Goal: Task Accomplishment & Management: Manage account settings

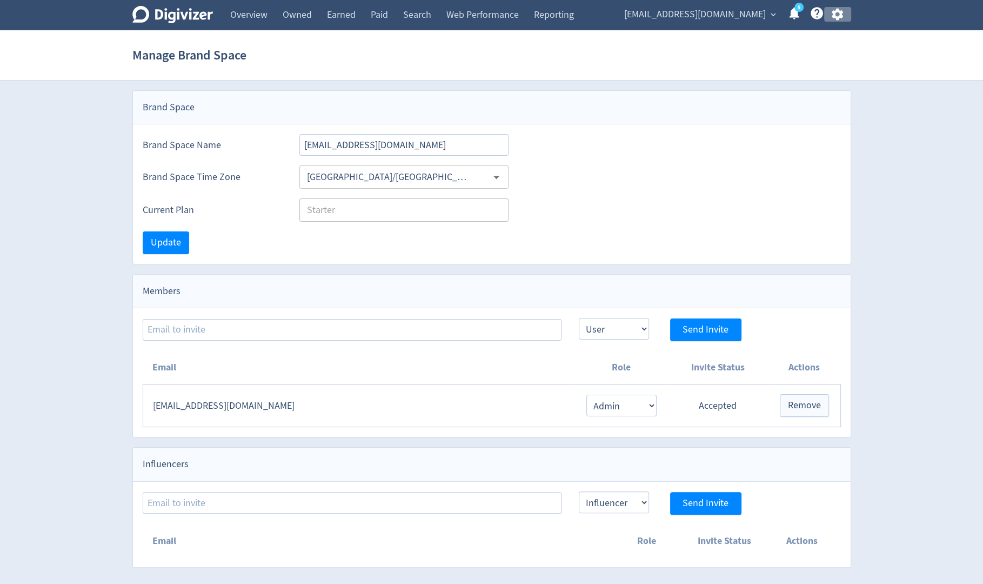
click at [840, 19] on icon "button" at bounding box center [837, 14] width 15 height 15
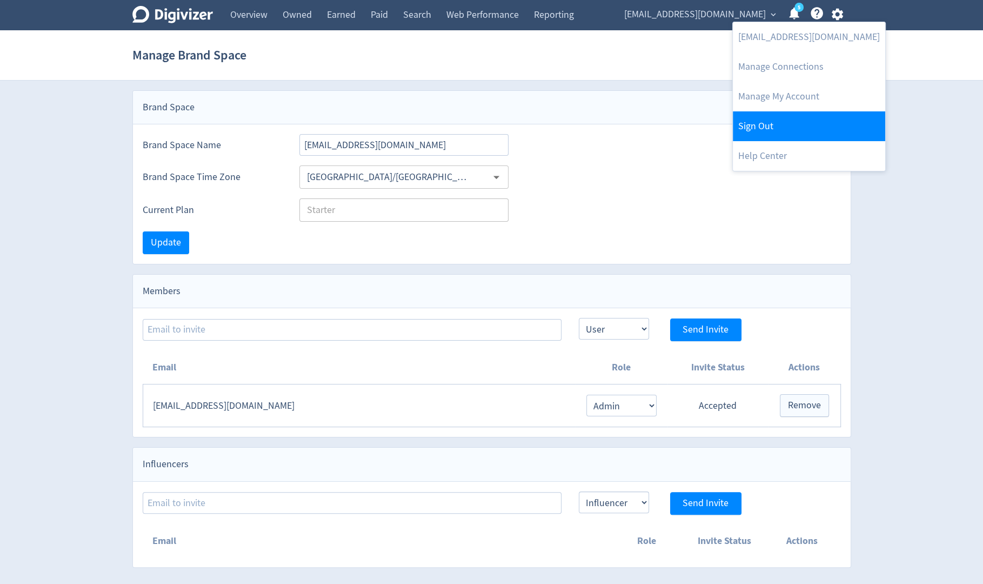
click at [784, 121] on link "Sign Out" at bounding box center [809, 126] width 152 height 30
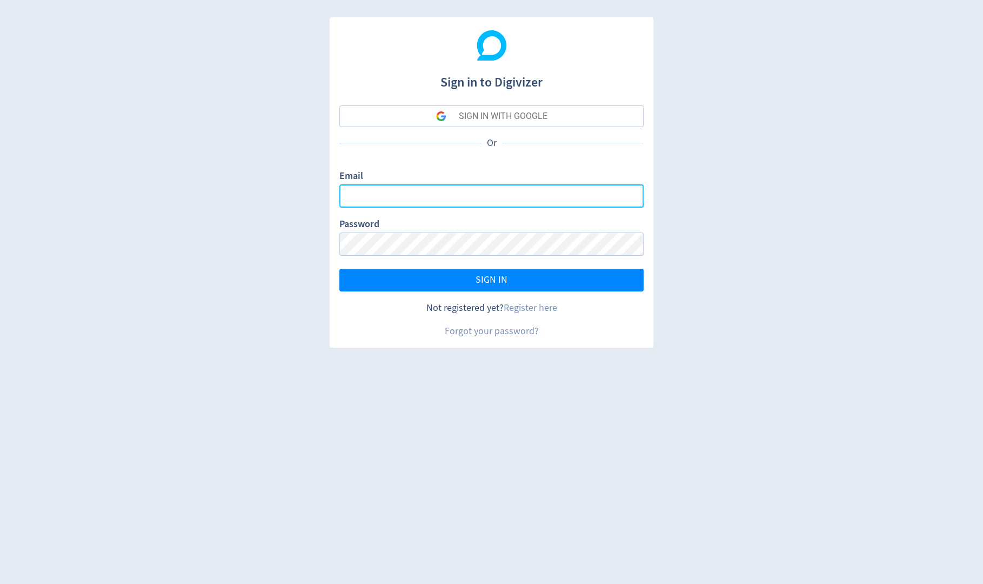
type input "[PERSON_NAME][EMAIL_ADDRESS][PERSON_NAME][DOMAIN_NAME]"
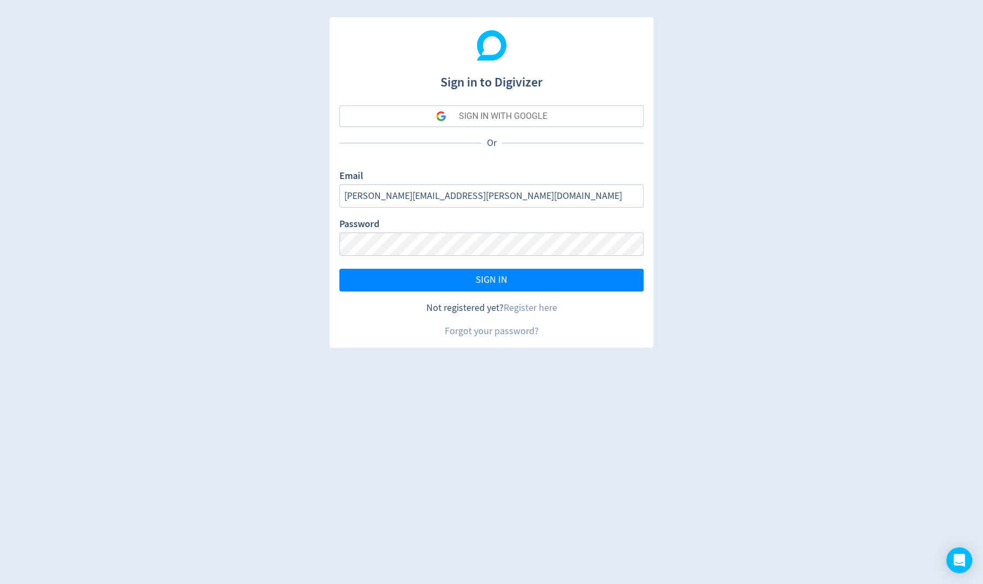
click at [374, 121] on button "SIGN IN WITH GOOGLE" at bounding box center [492, 116] width 304 height 22
